Goal: Task Accomplishment & Management: Manage account settings

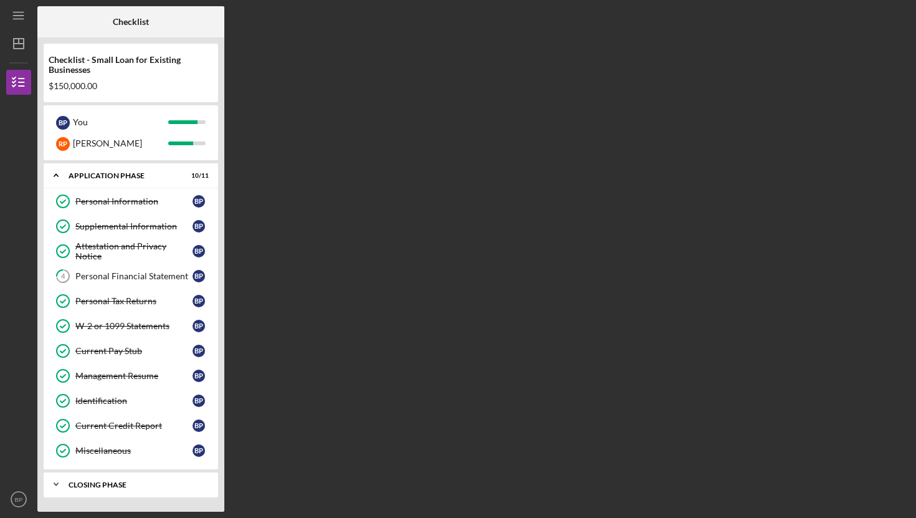
click at [95, 482] on div "Closing Phase" at bounding box center [136, 484] width 134 height 7
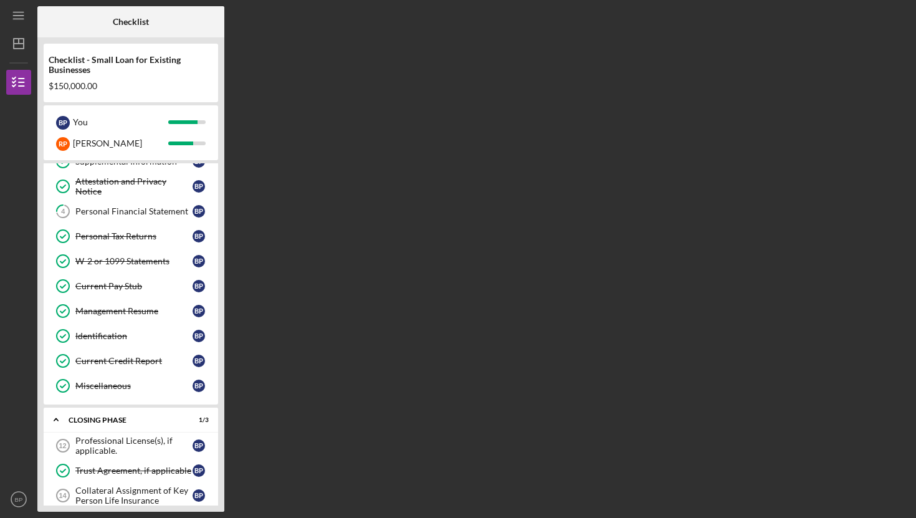
scroll to position [80, 0]
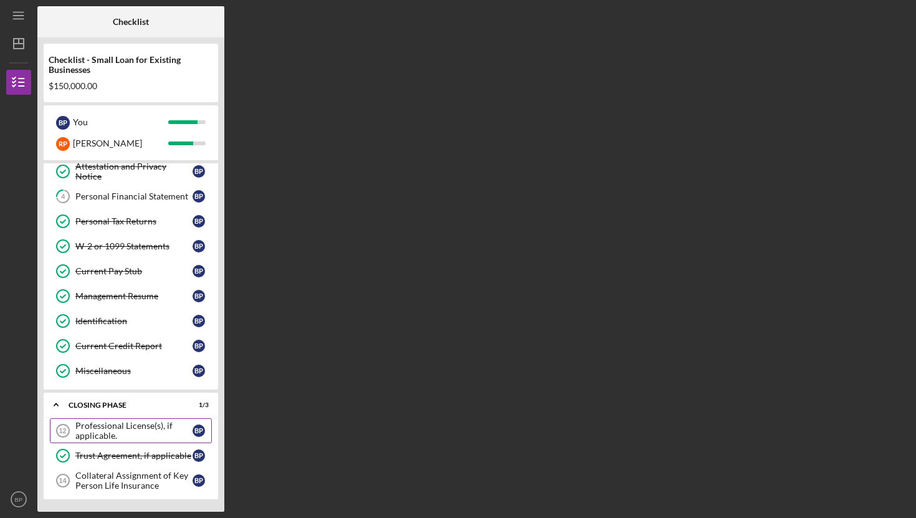
click at [136, 431] on div "Professional License(s), if applicable." at bounding box center [133, 431] width 117 height 20
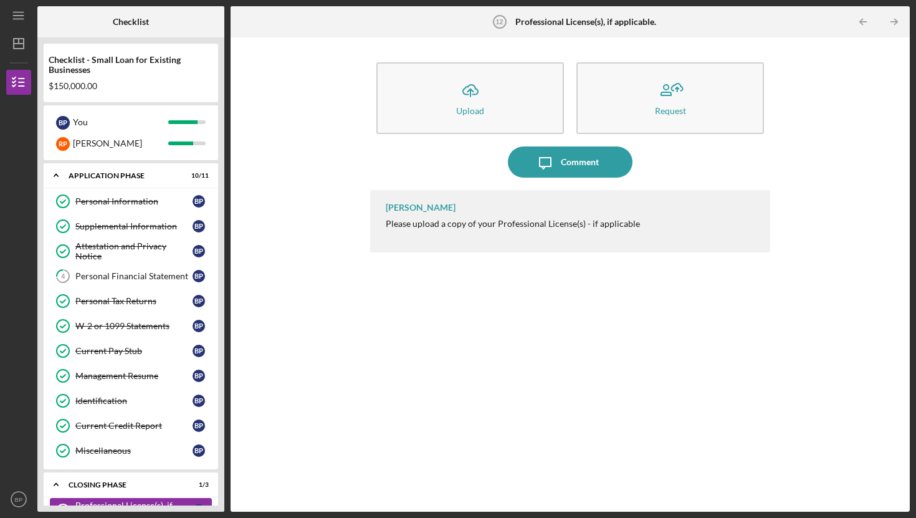
scroll to position [80, 0]
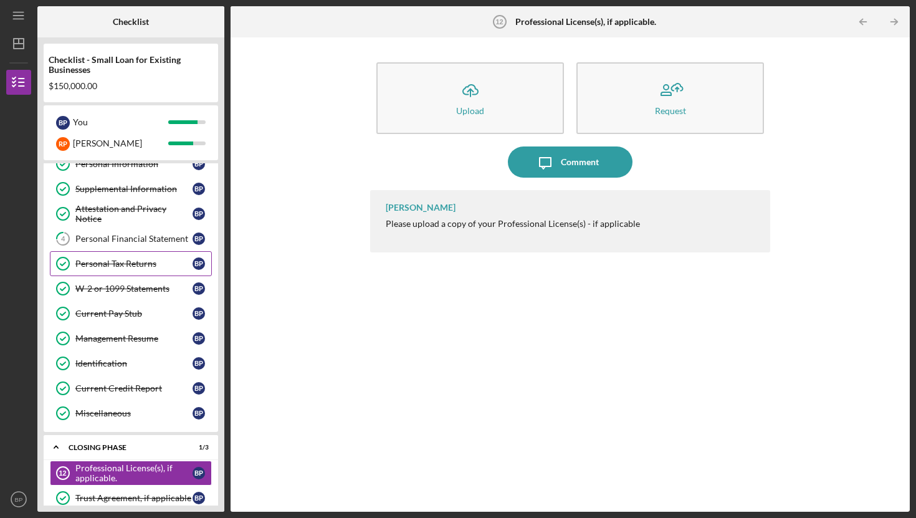
scroll to position [80, 0]
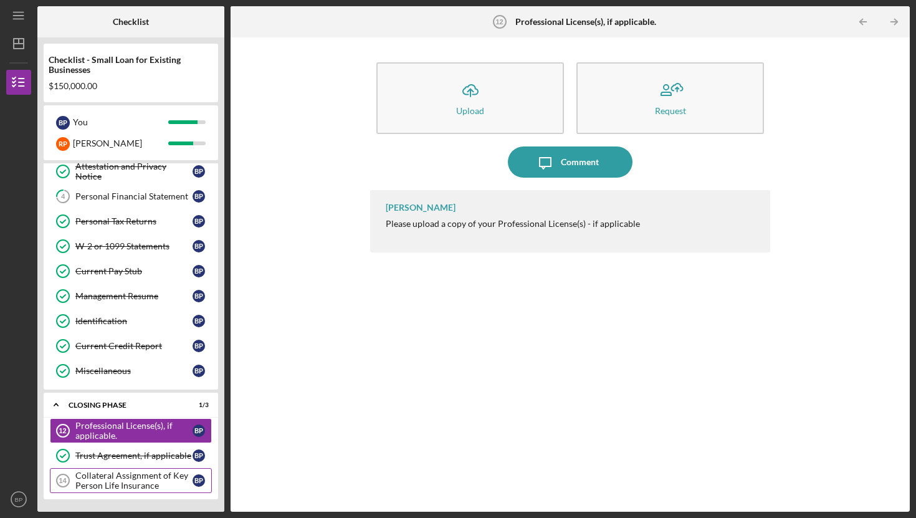
click at [165, 474] on div "Collateral Assignment of Key Person Life Insurance" at bounding box center [133, 480] width 117 height 20
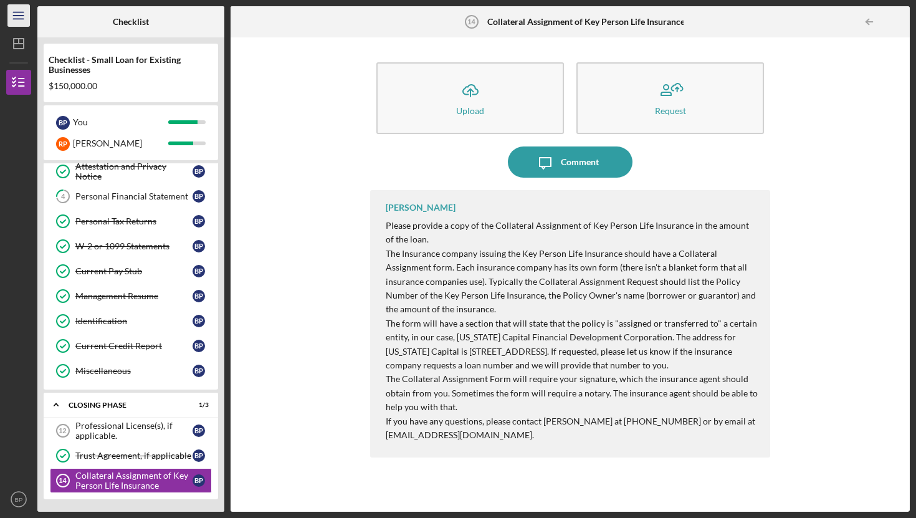
click at [19, 19] on icon "Icon/Menu" at bounding box center [19, 16] width 28 height 28
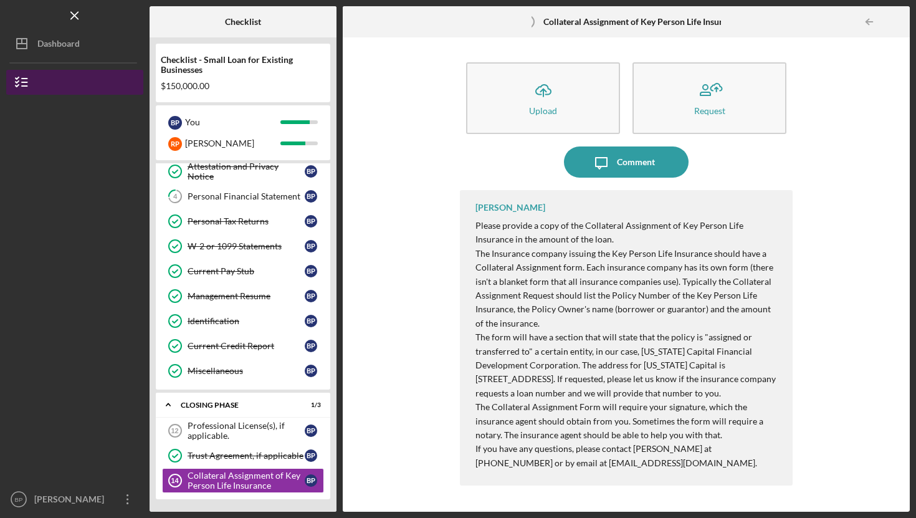
click at [21, 88] on icon "button" at bounding box center [21, 82] width 31 height 31
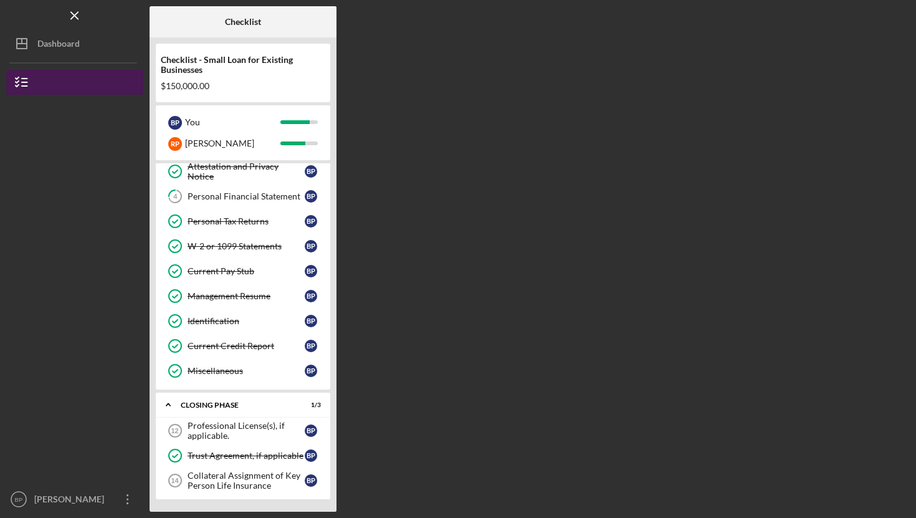
click at [21, 88] on icon "button" at bounding box center [21, 82] width 31 height 31
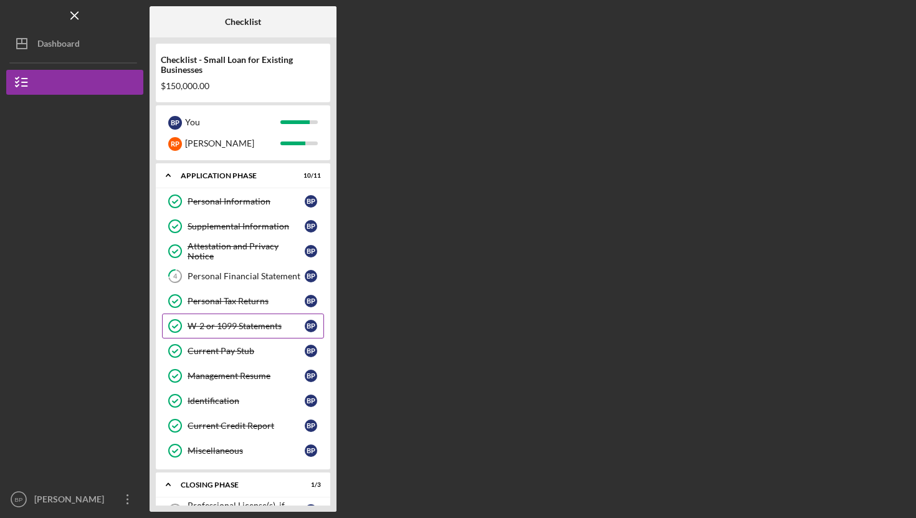
scroll to position [80, 0]
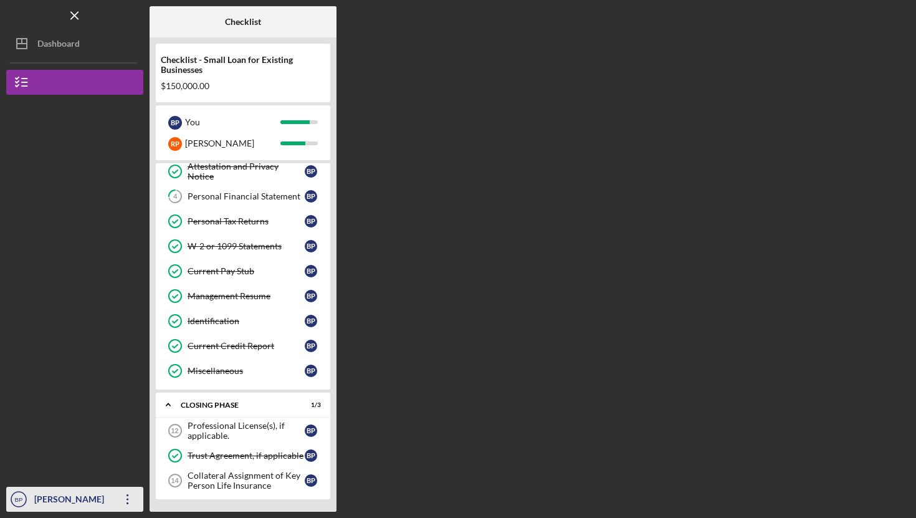
click at [128, 496] on icon "Icon/Overflow" at bounding box center [127, 499] width 31 height 31
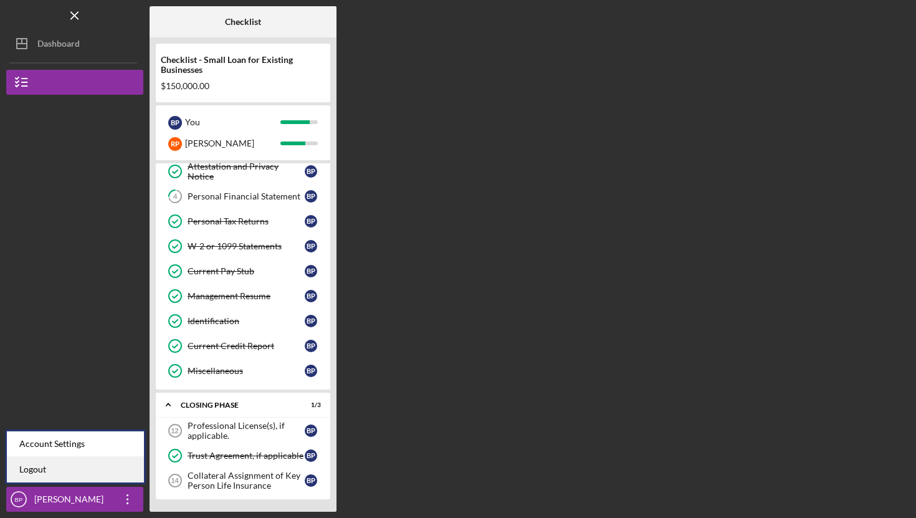
click at [61, 470] on link "Logout" at bounding box center [75, 470] width 137 height 26
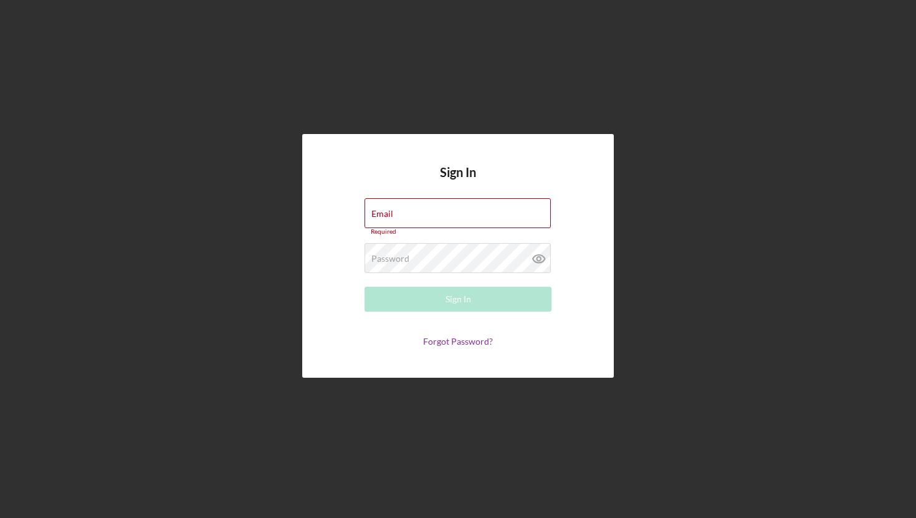
type input "[EMAIL_ADDRESS][DOMAIN_NAME]"
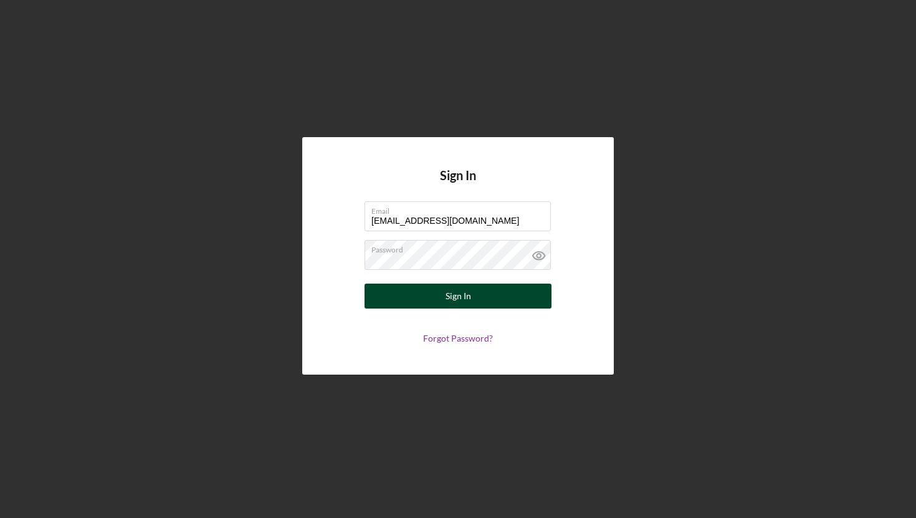
click at [464, 289] on div "Sign In" at bounding box center [459, 296] width 26 height 25
